Goal: Contribute content: Add original content to the website for others to see

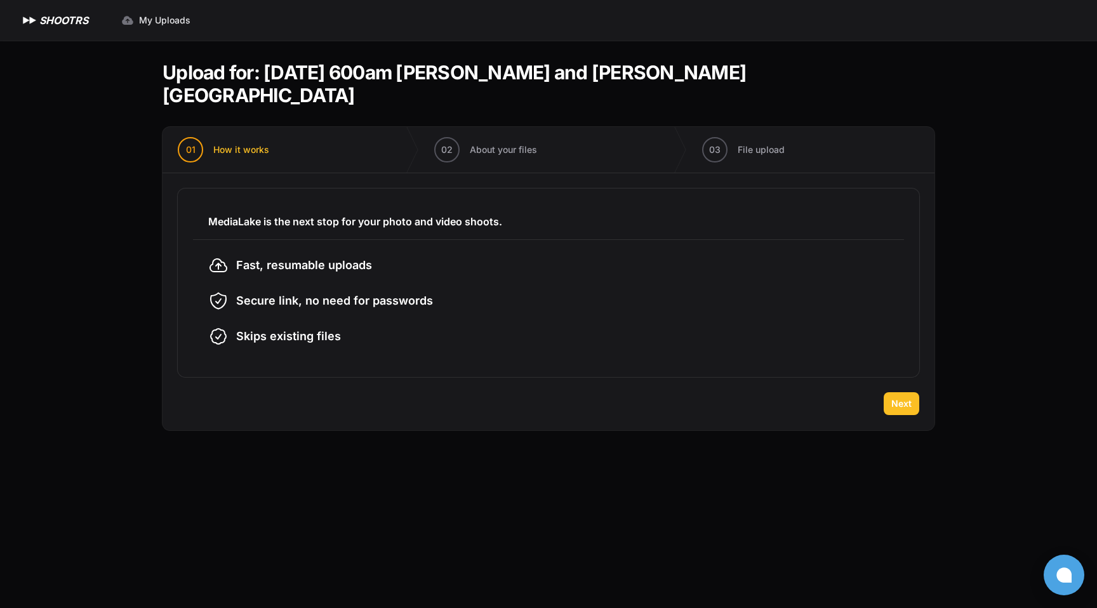
click at [911, 392] on button "Next" at bounding box center [901, 403] width 36 height 23
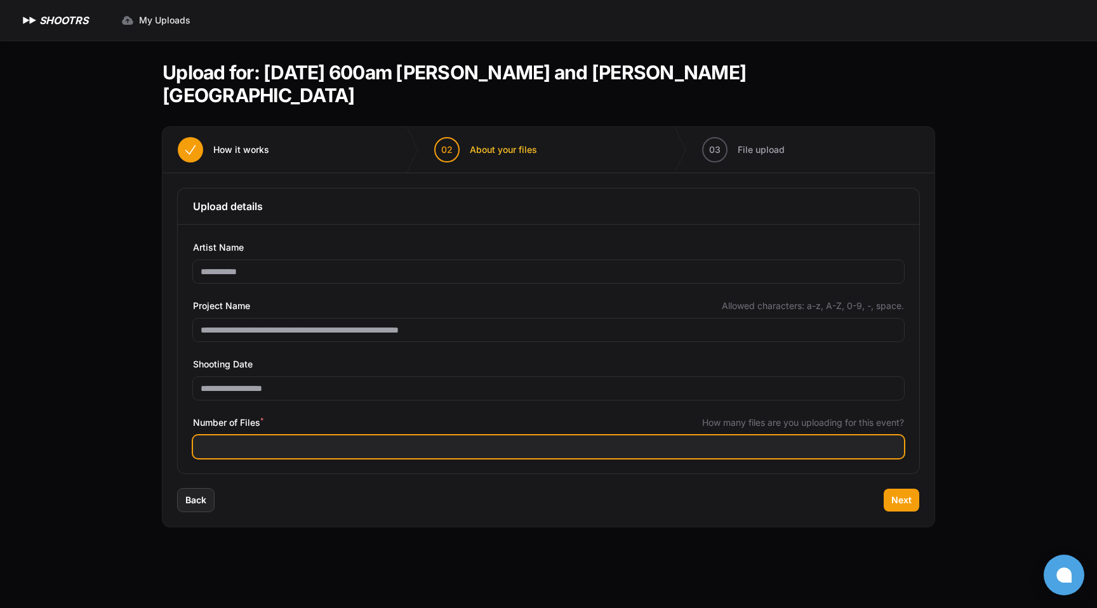
click at [814, 435] on input "Number of Files *" at bounding box center [548, 446] width 711 height 23
type input "**"
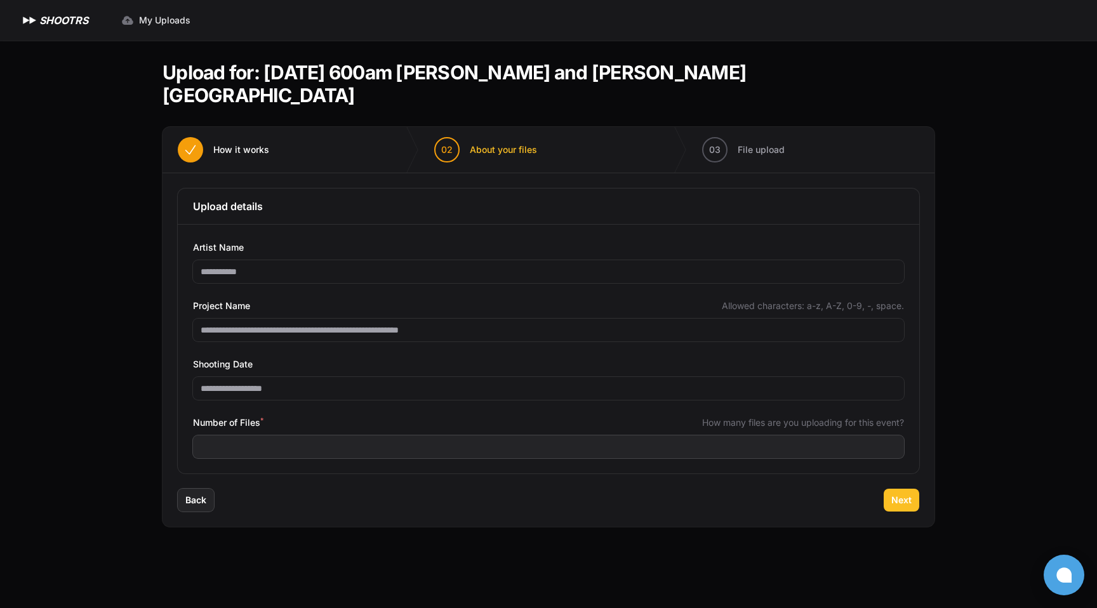
click at [905, 494] on span "Next" at bounding box center [901, 500] width 20 height 13
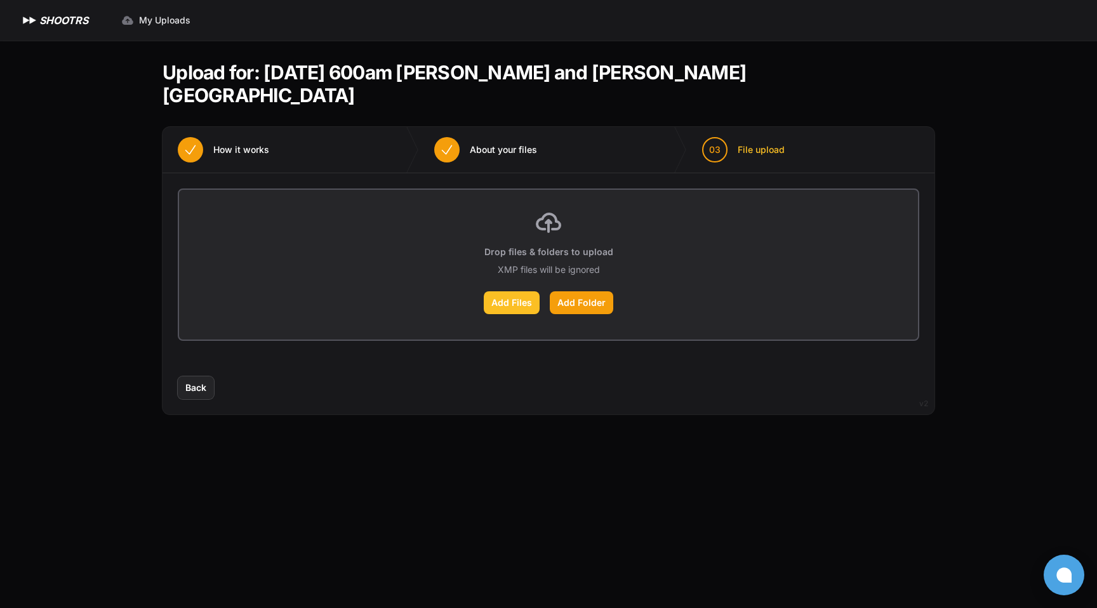
click at [510, 291] on label "Add Files" at bounding box center [512, 302] width 56 height 23
click at [0, 0] on input "Add Files" at bounding box center [0, 0] width 0 height 0
